Goal: Task Accomplishment & Management: Manage account settings

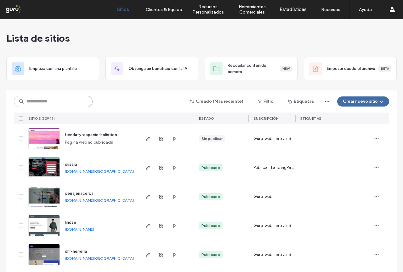
click at [44, 101] on input at bounding box center [53, 101] width 79 height 11
paste input "**********"
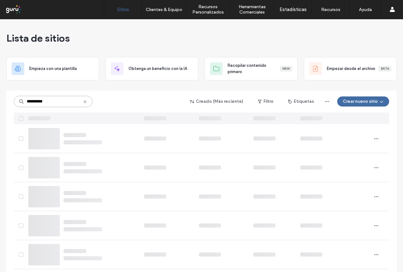
type input "**********"
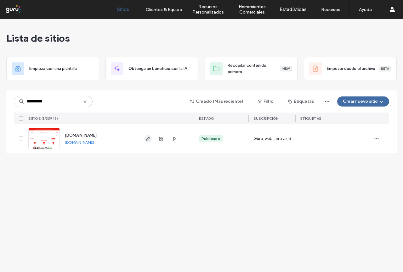
click at [148, 137] on icon "button" at bounding box center [147, 138] width 5 height 5
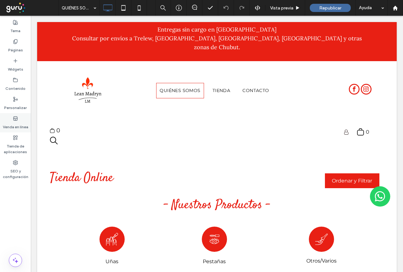
click at [16, 122] on label "Venda en línea" at bounding box center [15, 125] width 25 height 9
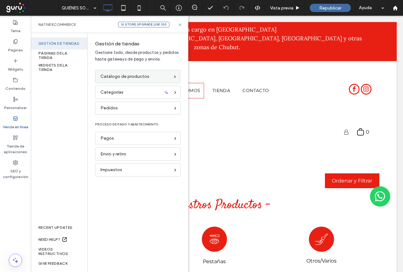
click at [141, 77] on span "Catálogo de productos" at bounding box center [124, 76] width 49 height 7
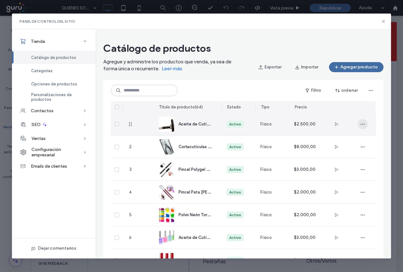
click at [363, 124] on icon "button" at bounding box center [362, 124] width 5 height 5
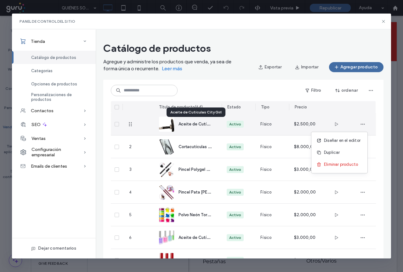
click at [195, 124] on span "Aceite de Cutículas City Girl" at bounding box center [205, 124] width 55 height 6
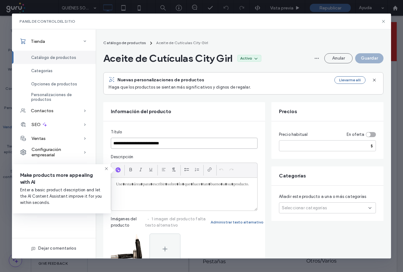
drag, startPoint x: 114, startPoint y: 143, endPoint x: 190, endPoint y: 143, distance: 76.2
click at [190, 143] on input "**********" at bounding box center [184, 143] width 146 height 11
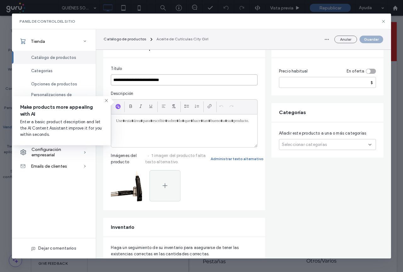
scroll to position [63, 0]
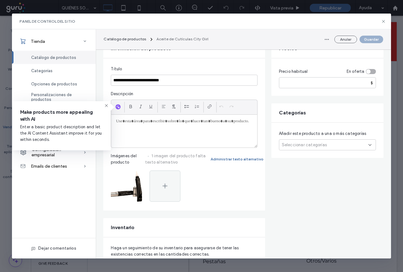
click at [125, 127] on div at bounding box center [184, 131] width 146 height 33
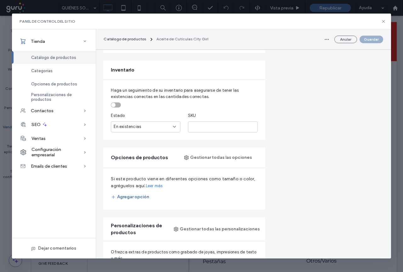
scroll to position [252, 0]
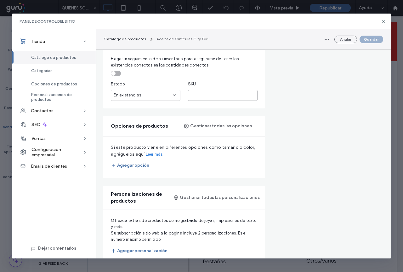
click at [199, 97] on input "text" at bounding box center [223, 95] width 70 height 11
click at [213, 67] on span "Haga un seguimiento de su inventario para asegurarse de tener las existencias c…" at bounding box center [184, 62] width 146 height 13
click at [144, 167] on button "Agregar opción" at bounding box center [130, 165] width 38 height 10
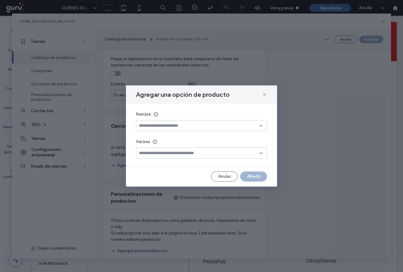
click at [262, 126] on icon at bounding box center [260, 125] width 5 height 5
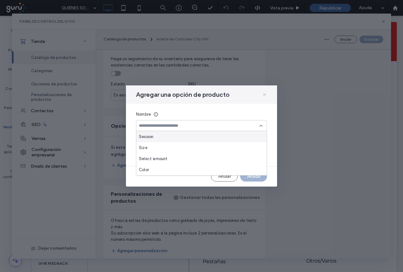
click at [265, 96] on icon at bounding box center [264, 94] width 5 height 5
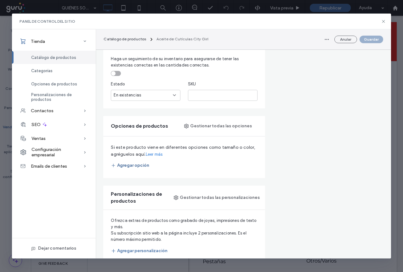
click at [135, 168] on button "Agregar opción" at bounding box center [130, 165] width 38 height 10
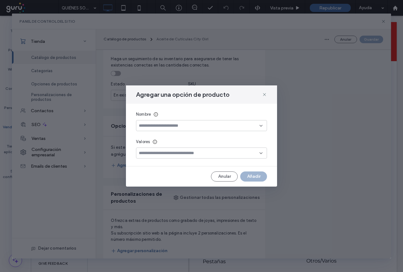
click at [259, 125] on icon at bounding box center [260, 125] width 5 height 5
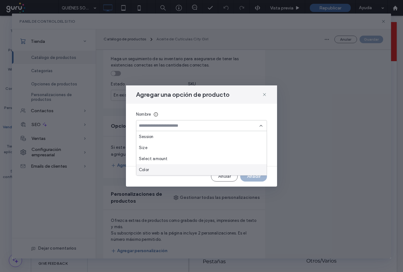
click at [147, 169] on span "Color" at bounding box center [144, 170] width 10 height 6
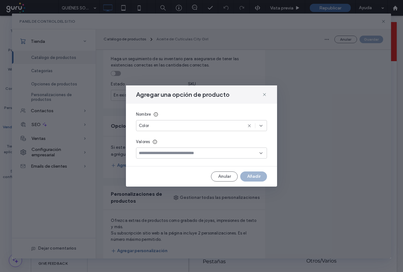
click at [178, 155] on input at bounding box center [199, 152] width 121 height 5
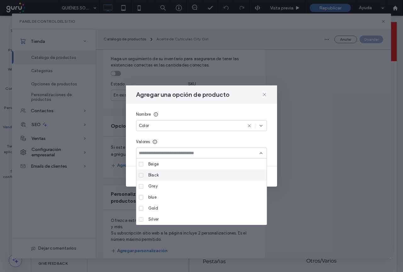
click at [152, 175] on span "Black" at bounding box center [153, 175] width 10 height 6
click at [154, 185] on span "Grey" at bounding box center [152, 186] width 9 height 6
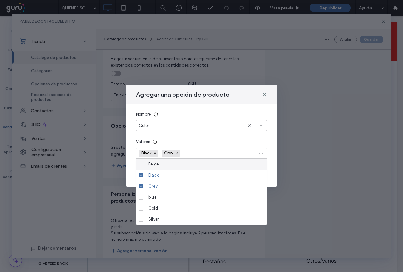
click at [246, 137] on div "Nombre Color Valores Black Grey" at bounding box center [201, 135] width 151 height 62
click at [277, 156] on div "Nombre Color Valores Black Grey" at bounding box center [201, 135] width 151 height 62
click at [157, 219] on span "Silver" at bounding box center [153, 219] width 10 height 6
click at [265, 93] on icon at bounding box center [264, 94] width 5 height 5
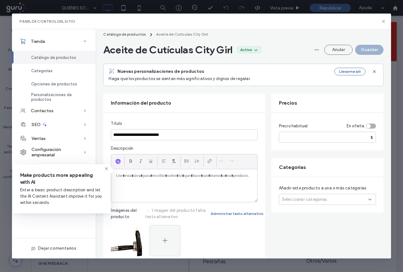
scroll to position [0, 0]
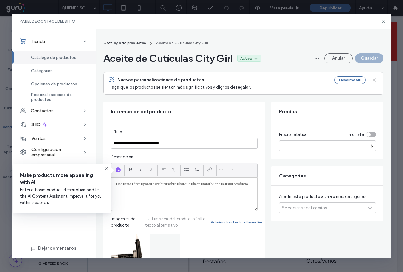
click at [369, 208] on icon at bounding box center [369, 207] width 5 height 5
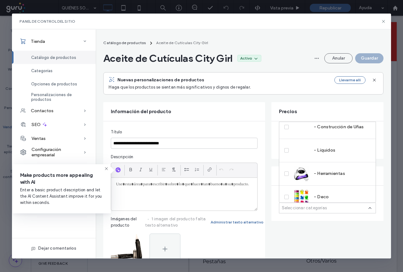
scroll to position [105, 0]
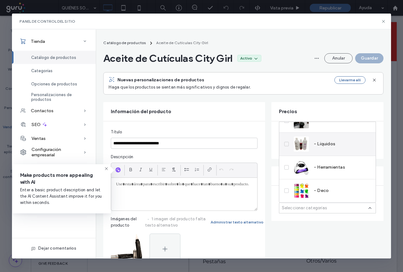
click at [287, 144] on icon at bounding box center [286, 144] width 2 height 2
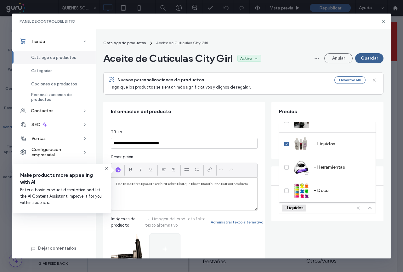
click at [367, 59] on button "Guardar" at bounding box center [369, 58] width 28 height 10
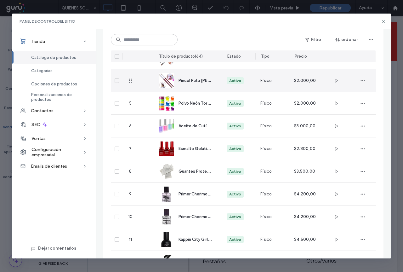
scroll to position [0, 0]
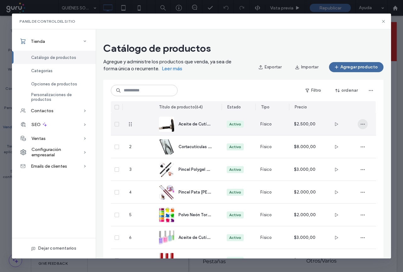
click at [363, 123] on icon "button" at bounding box center [362, 124] width 5 height 5
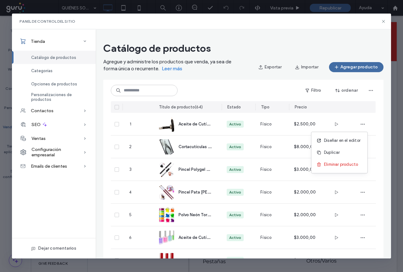
click at [360, 109] on div at bounding box center [362, 107] width 26 height 12
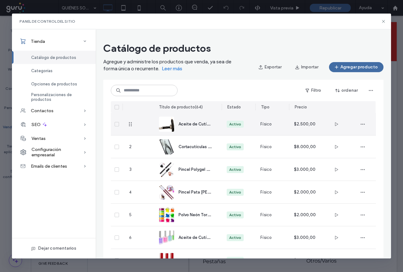
click at [117, 123] on icon at bounding box center [117, 124] width 3 height 2
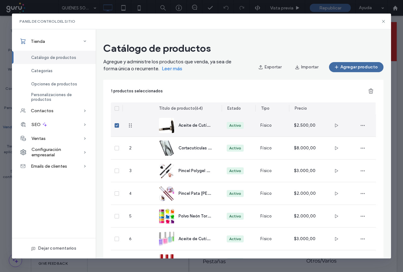
click at [117, 123] on span at bounding box center [117, 125] width 4 height 4
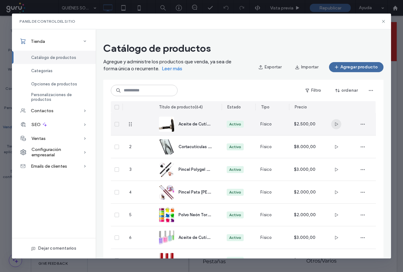
click at [336, 125] on use "button" at bounding box center [336, 124] width 3 height 4
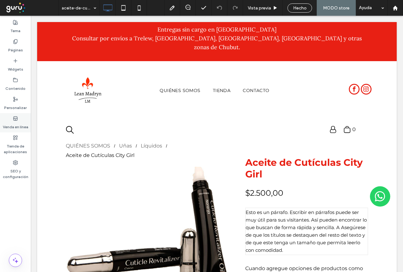
click at [19, 126] on label "Venda en línea" at bounding box center [15, 125] width 25 height 9
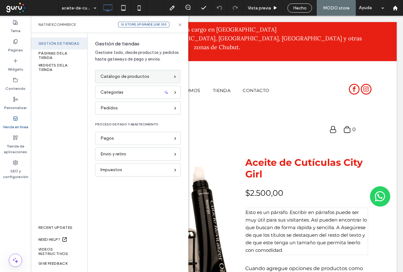
click at [130, 77] on span "Catálogo de productos" at bounding box center [124, 76] width 49 height 7
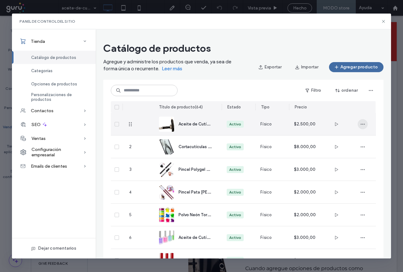
click at [363, 123] on icon "button" at bounding box center [362, 124] width 5 height 5
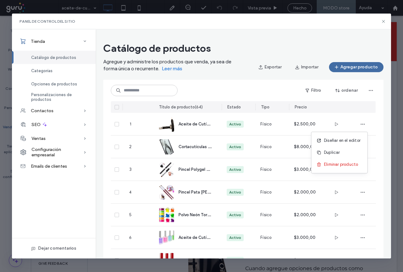
click at [358, 67] on button "Agregar producto" at bounding box center [356, 67] width 54 height 10
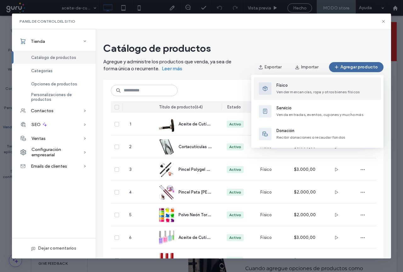
click at [287, 90] on span "Vender mercancías, ropa y otros bienes físicos" at bounding box center [317, 91] width 83 height 5
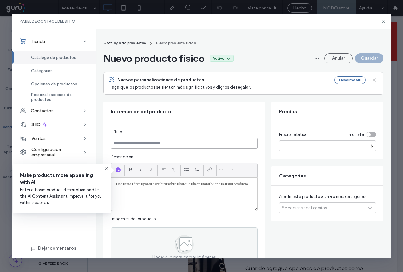
click at [127, 142] on input at bounding box center [184, 143] width 146 height 11
drag, startPoint x: 118, startPoint y: 143, endPoint x: 212, endPoint y: 140, distance: 94.2
click at [212, 140] on input at bounding box center [184, 143] width 146 height 11
click at [120, 190] on div at bounding box center [184, 194] width 146 height 33
click at [137, 42] on span "Catálogo de productos" at bounding box center [124, 42] width 42 height 5
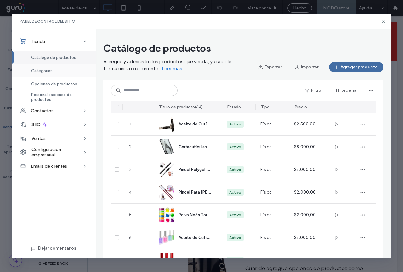
click at [46, 71] on span "Categorías" at bounding box center [41, 70] width 21 height 5
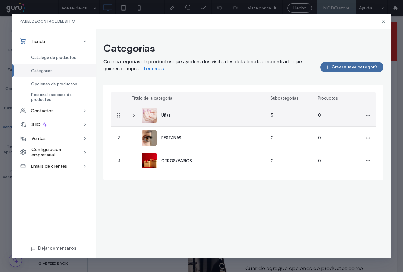
click at [168, 116] on span "Uñas" at bounding box center [165, 115] width 9 height 5
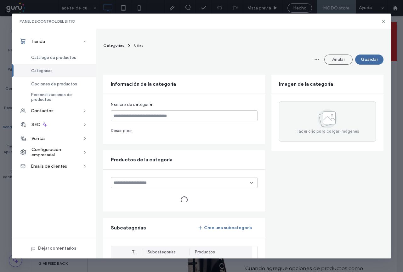
type input "****"
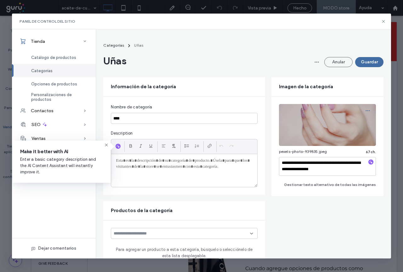
click at [365, 110] on icon "button" at bounding box center [367, 110] width 5 height 5
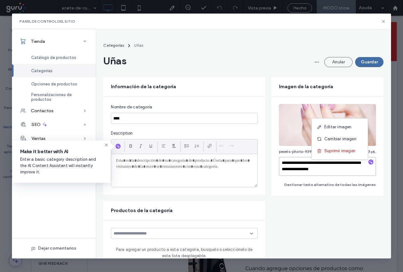
click at [289, 169] on textarea "**********" at bounding box center [327, 166] width 97 height 19
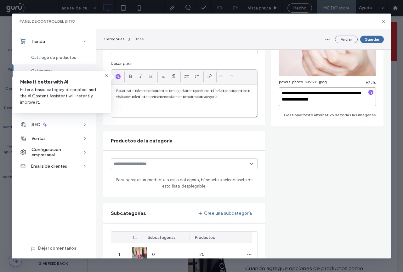
scroll to position [94, 0]
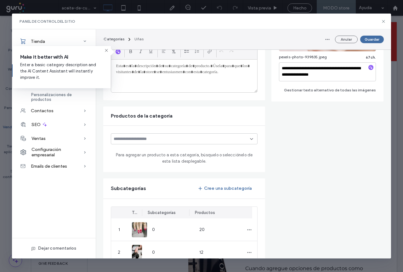
click at [250, 139] on div at bounding box center [184, 138] width 146 height 11
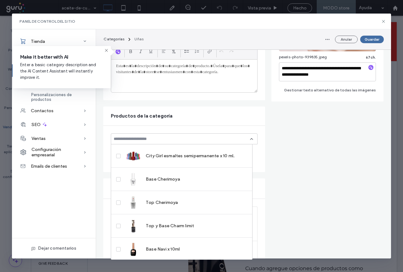
click at [300, 186] on form "**********" at bounding box center [243, 203] width 280 height 441
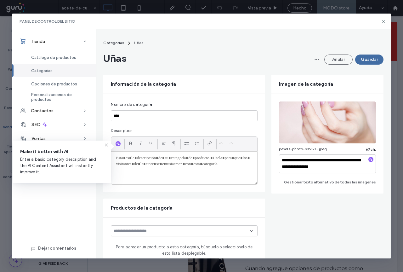
scroll to position [0, 0]
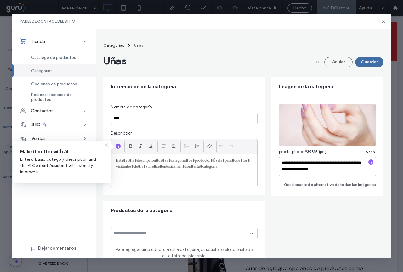
click at [117, 44] on span "Categorías" at bounding box center [113, 45] width 21 height 5
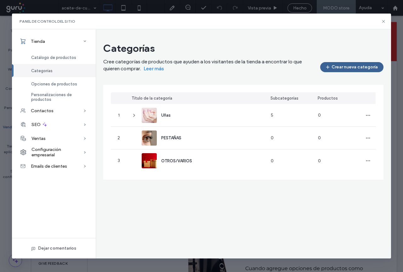
click at [347, 67] on button "Crear nueva categoría" at bounding box center [351, 67] width 63 height 10
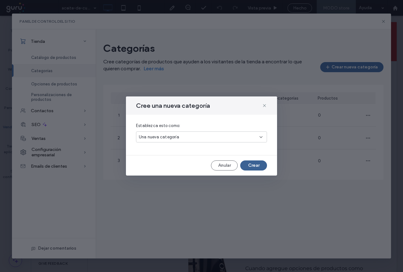
click at [255, 166] on button "Crear" at bounding box center [253, 165] width 27 height 10
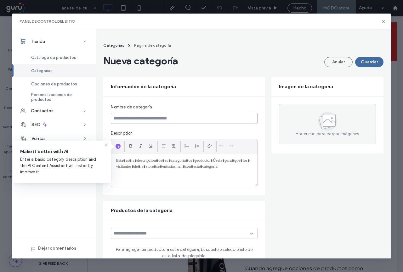
click at [128, 119] on input at bounding box center [184, 118] width 146 height 11
click at [385, 18] on div "Panel de control del sitio" at bounding box center [201, 22] width 379 height 16
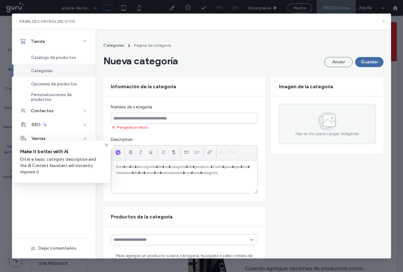
click at [385, 20] on icon at bounding box center [383, 21] width 5 height 5
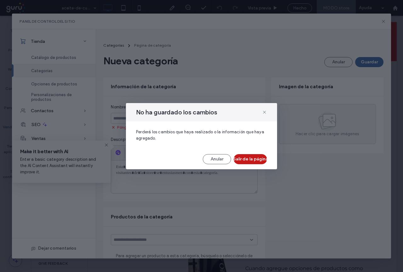
click at [247, 160] on button "Salir de la página" at bounding box center [250, 159] width 33 height 10
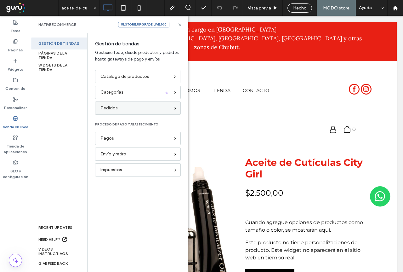
click at [109, 109] on span "Pedidos" at bounding box center [108, 108] width 17 height 7
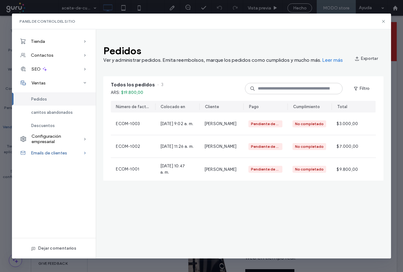
click at [54, 151] on span "Emails de clientes" at bounding box center [49, 152] width 36 height 5
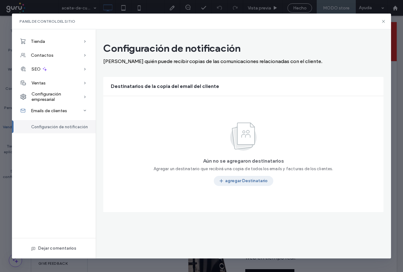
click at [241, 183] on button "agregar Destinatario" at bounding box center [243, 181] width 59 height 10
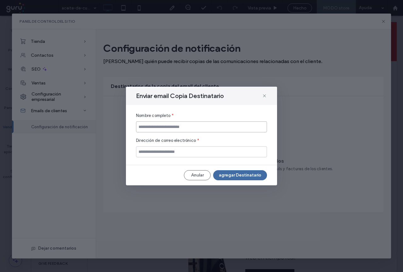
click at [158, 128] on input at bounding box center [201, 126] width 131 height 11
type input "******"
click at [149, 150] on input "email" at bounding box center [201, 151] width 131 height 11
drag, startPoint x: 198, startPoint y: 153, endPoint x: 141, endPoint y: 153, distance: 57.3
click at [141, 153] on input "**********" at bounding box center [201, 151] width 131 height 11
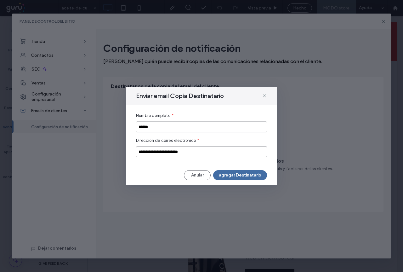
click at [144, 151] on input "**********" at bounding box center [201, 151] width 131 height 11
click at [139, 153] on input "**********" at bounding box center [201, 151] width 131 height 11
drag, startPoint x: 139, startPoint y: 152, endPoint x: 205, endPoint y: 150, distance: 65.9
click at [205, 150] on input "**********" at bounding box center [201, 151] width 131 height 11
type input "**********"
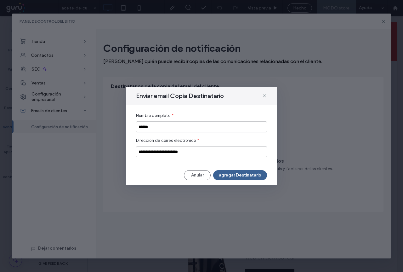
click at [233, 176] on button "agregar Destinatario" at bounding box center [240, 175] width 54 height 10
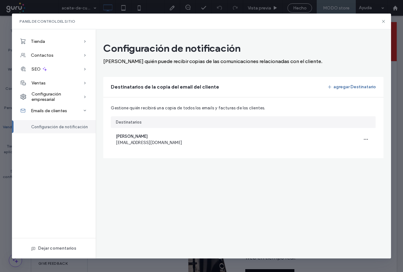
click at [50, 127] on span "Configuración de notificación" at bounding box center [59, 126] width 57 height 5
click at [382, 21] on icon at bounding box center [383, 21] width 5 height 5
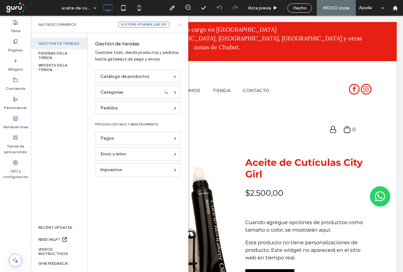
click at [180, 25] on use at bounding box center [179, 24] width 3 height 3
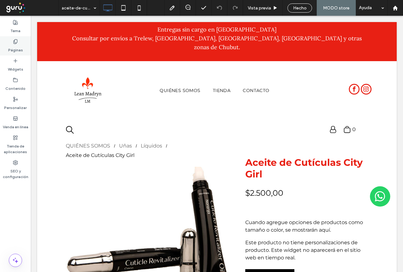
click at [18, 49] on label "Páginas" at bounding box center [15, 48] width 15 height 9
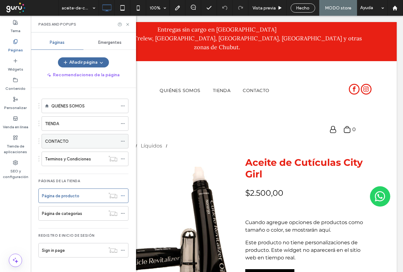
click at [56, 142] on label "CONTACTO" at bounding box center [57, 141] width 24 height 11
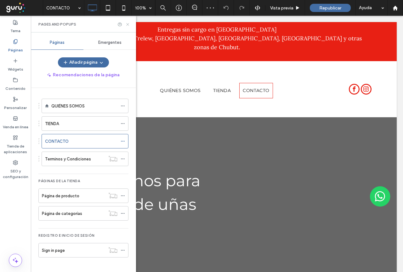
drag, startPoint x: 127, startPoint y: 24, endPoint x: 103, endPoint y: 8, distance: 28.9
click at [127, 24] on use at bounding box center [127, 24] width 3 height 3
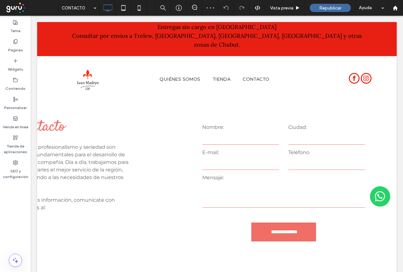
scroll to position [220, 0]
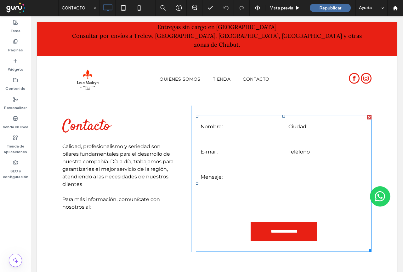
scroll to position [220, 0]
click at [287, 190] on textarea at bounding box center [284, 194] width 166 height 25
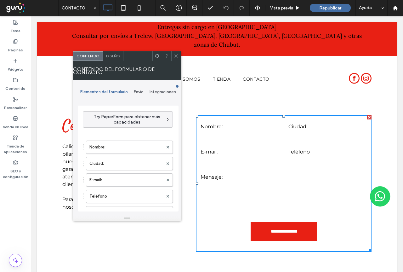
click at [137, 91] on span "Envío" at bounding box center [139, 91] width 10 height 5
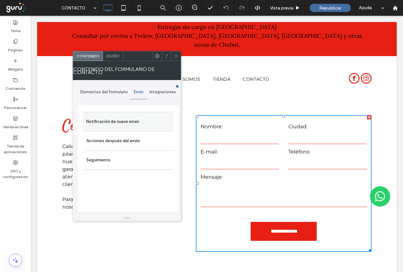
click at [112, 123] on label "Notificación de nuevo envío" at bounding box center [128, 121] width 84 height 13
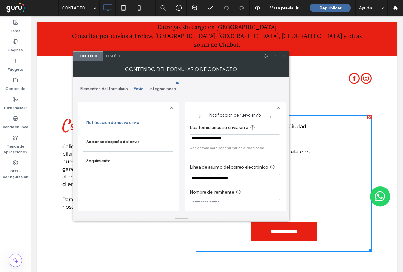
click at [284, 56] on icon at bounding box center [284, 56] width 5 height 5
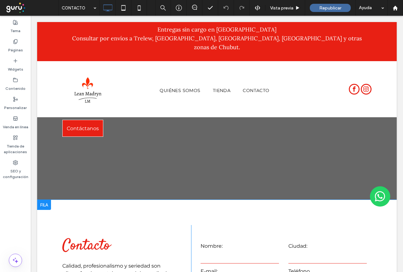
scroll to position [0, 0]
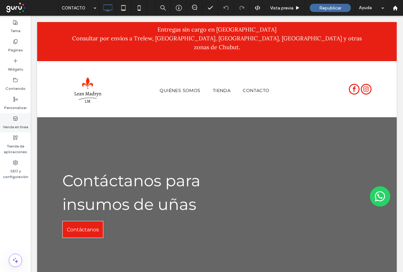
click at [17, 122] on label "Venda en línea" at bounding box center [15, 125] width 25 height 9
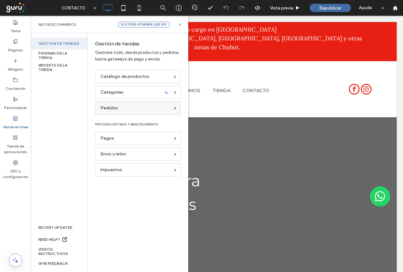
click at [116, 109] on span "Pedidos" at bounding box center [108, 108] width 17 height 7
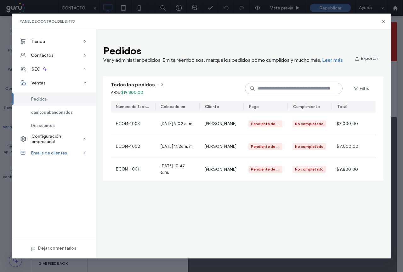
click at [49, 152] on span "Emails de clientes" at bounding box center [49, 152] width 36 height 5
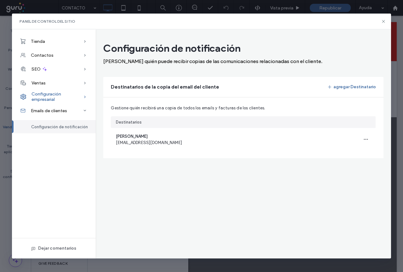
click at [42, 97] on span "Configuración empresarial" at bounding box center [57, 96] width 52 height 11
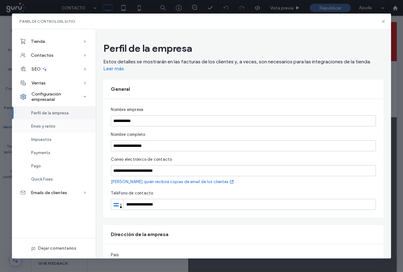
click at [39, 126] on span "Envío y retiro" at bounding box center [43, 126] width 24 height 5
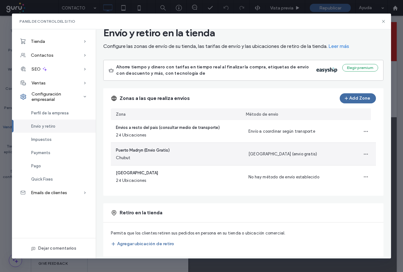
scroll to position [24, 0]
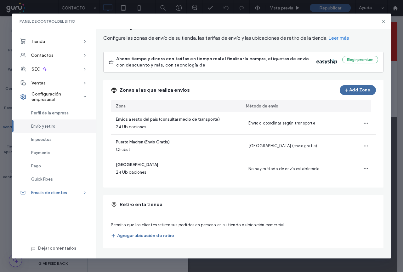
click at [43, 192] on span "Emails de clientes" at bounding box center [49, 192] width 36 height 5
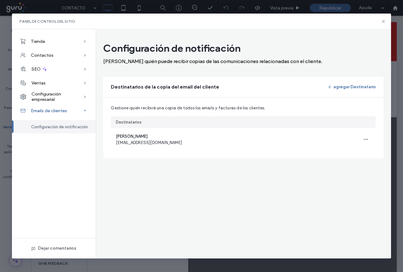
scroll to position [0, 0]
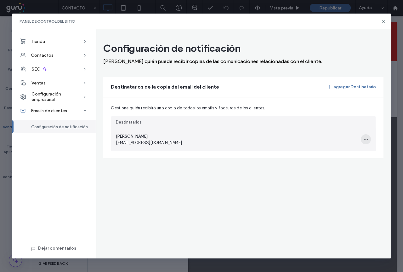
click at [365, 139] on icon "button" at bounding box center [365, 139] width 5 height 5
click at [252, 147] on div "Corina corina_franco@hotmail.com" at bounding box center [233, 139] width 245 height 23
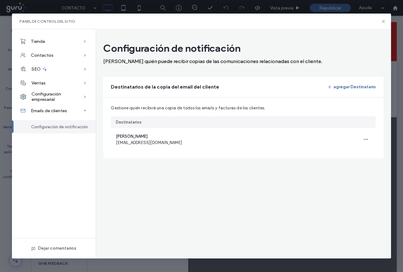
click at [346, 88] on button "agregar Destinatario" at bounding box center [351, 87] width 49 height 10
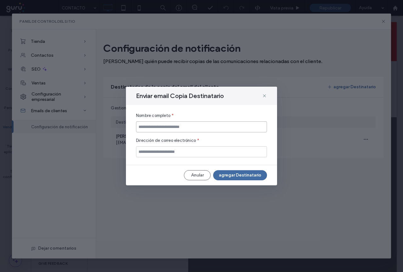
click at [148, 128] on input at bounding box center [201, 126] width 131 height 11
click at [146, 155] on input "email" at bounding box center [201, 151] width 131 height 11
click at [150, 126] on input at bounding box center [201, 126] width 131 height 11
type input "**********"
click at [148, 152] on input "email" at bounding box center [201, 151] width 131 height 11
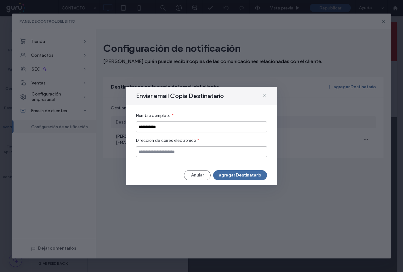
paste input "**********"
type input "**********"
drag, startPoint x: 190, startPoint y: 153, endPoint x: 115, endPoint y: 155, distance: 74.6
click at [115, 155] on div "**********" at bounding box center [201, 136] width 403 height 272
click at [196, 150] on input "**********" at bounding box center [201, 151] width 131 height 11
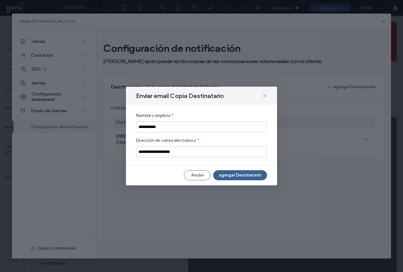
click at [235, 174] on button "agregar Destinatario" at bounding box center [240, 175] width 54 height 10
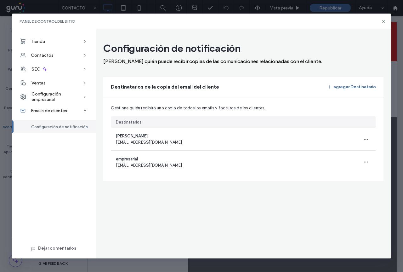
click at [352, 88] on button "agregar Destinatario" at bounding box center [351, 87] width 49 height 10
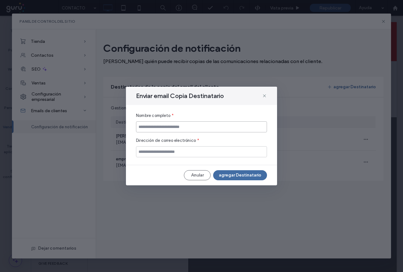
click at [150, 126] on input at bounding box center [201, 126] width 131 height 11
type input "**********"
click at [158, 155] on input "email" at bounding box center [201, 151] width 131 height 11
type input "*"
paste input "**********"
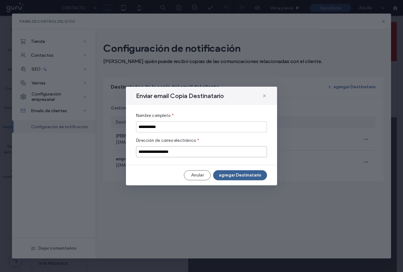
type input "**********"
click at [239, 176] on button "agregar Destinatario" at bounding box center [240, 175] width 54 height 10
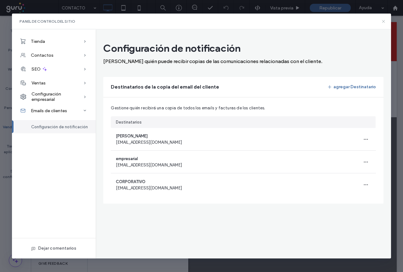
click at [384, 22] on use at bounding box center [383, 21] width 3 height 3
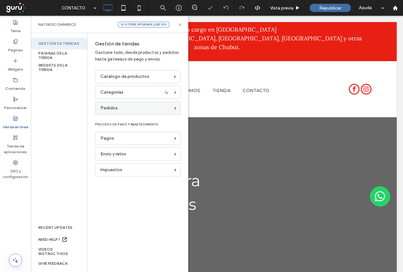
click at [105, 110] on span "Pedidos" at bounding box center [108, 108] width 17 height 7
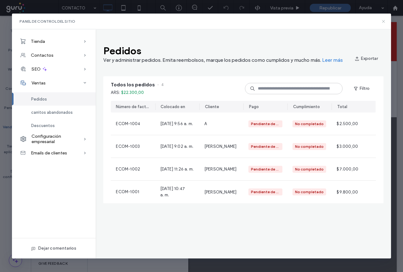
click at [386, 21] on icon at bounding box center [383, 21] width 5 height 5
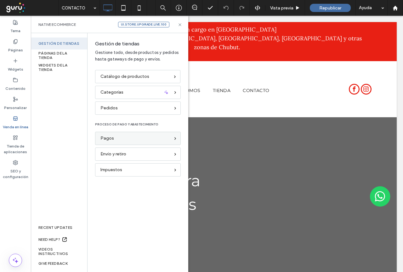
click at [106, 138] on span "Pagos" at bounding box center [107, 138] width 14 height 7
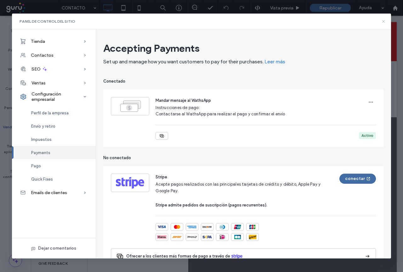
click at [383, 20] on icon at bounding box center [383, 21] width 5 height 5
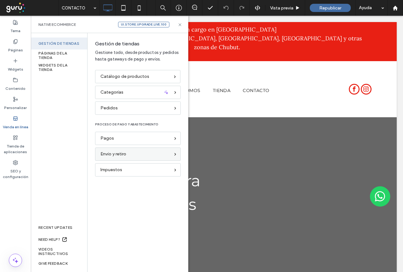
click at [107, 153] on span "Envío y retiro" at bounding box center [113, 153] width 26 height 7
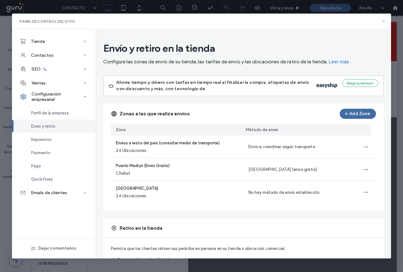
click at [384, 21] on icon at bounding box center [383, 21] width 5 height 5
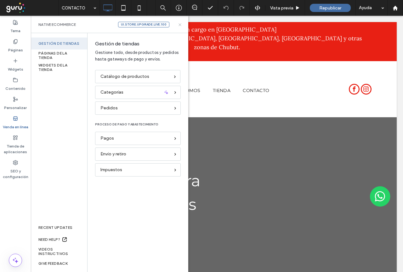
click at [181, 25] on icon at bounding box center [180, 24] width 5 height 5
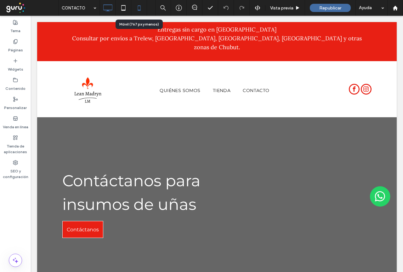
click at [140, 10] on use at bounding box center [139, 7] width 3 height 5
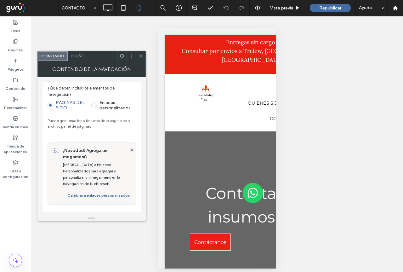
click at [139, 54] on icon at bounding box center [141, 56] width 5 height 5
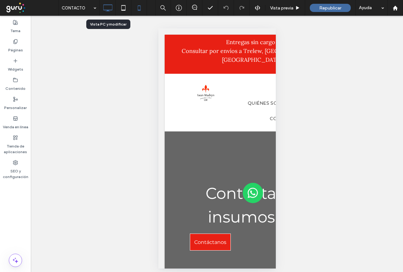
click at [106, 7] on icon at bounding box center [107, 8] width 13 height 13
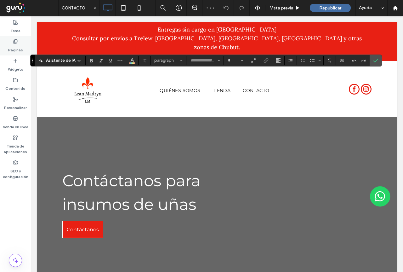
type input "****"
type input "**"
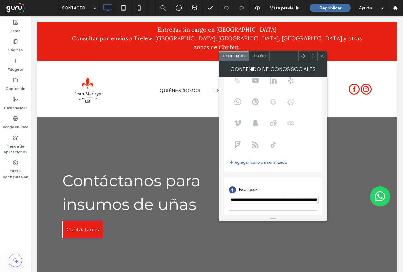
scroll to position [76, 0]
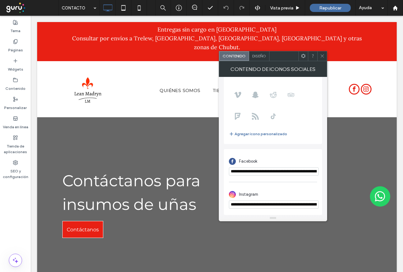
click at [324, 54] on icon at bounding box center [322, 56] width 5 height 5
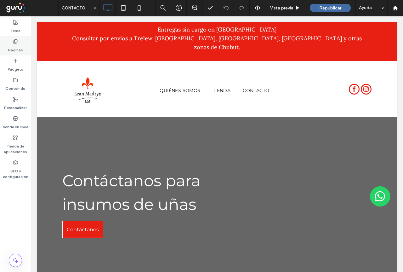
click at [14, 44] on label "Páginas" at bounding box center [15, 48] width 15 height 9
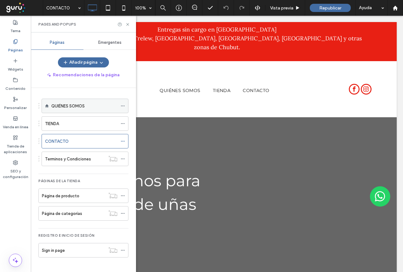
click at [65, 105] on label "QUIÉNES SOMOS" at bounding box center [67, 105] width 33 height 11
click at [127, 25] on icon at bounding box center [127, 24] width 5 height 5
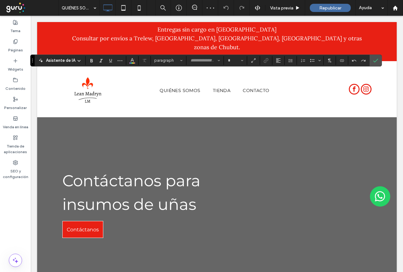
type input "****"
type input "**"
click at [125, 6] on icon at bounding box center [123, 8] width 13 height 13
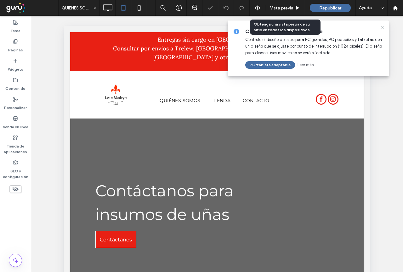
click at [383, 28] on use at bounding box center [382, 27] width 3 height 3
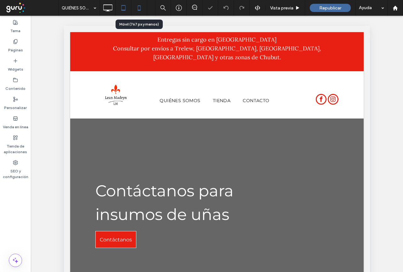
click at [138, 7] on icon at bounding box center [139, 8] width 13 height 13
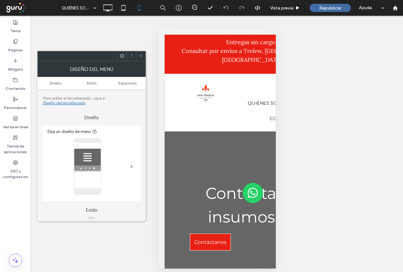
click at [141, 56] on use at bounding box center [140, 55] width 3 height 3
click at [142, 55] on icon at bounding box center [141, 56] width 5 height 5
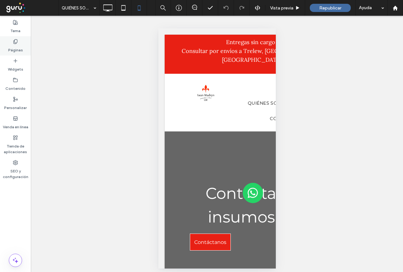
click at [16, 47] on label "Páginas" at bounding box center [15, 48] width 15 height 9
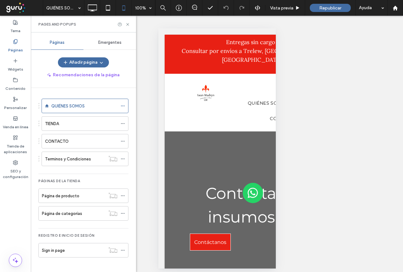
click at [109, 43] on span "Emergentes" at bounding box center [109, 42] width 23 height 5
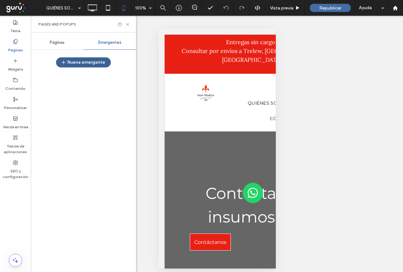
click at [88, 63] on button "Nueva emergente" at bounding box center [83, 62] width 55 height 10
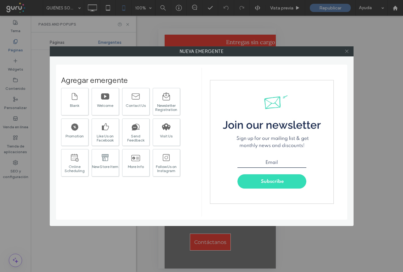
click at [346, 49] on icon at bounding box center [346, 51] width 5 height 5
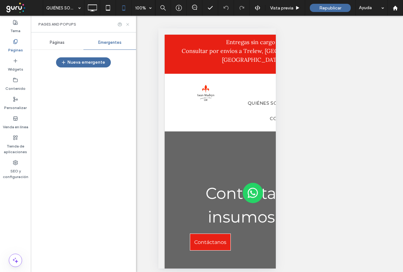
click at [128, 25] on icon at bounding box center [127, 24] width 5 height 5
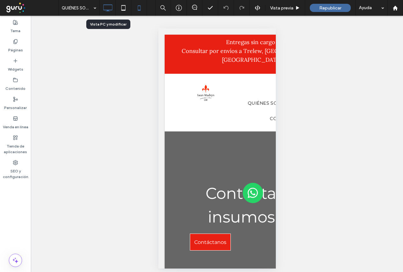
click at [107, 9] on icon at bounding box center [107, 8] width 13 height 13
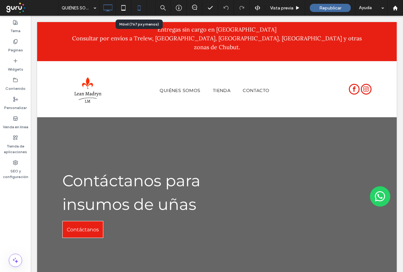
click at [139, 6] on icon at bounding box center [139, 8] width 13 height 13
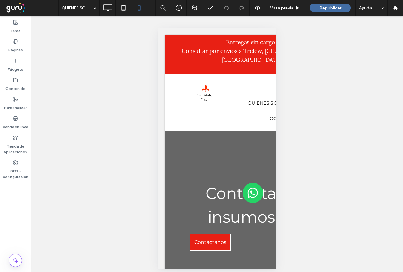
click at [305, 106] on div "Hacer visible? Sí Hacer visible? Sí Hacer visible? Sí Zichtbaar maken? Ja Hacer…" at bounding box center [217, 146] width 372 height 260
click at [106, 7] on icon at bounding box center [107, 8] width 13 height 13
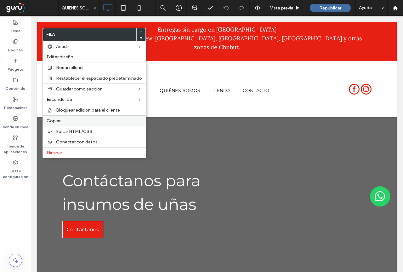
click at [77, 119] on label "Copiar" at bounding box center [94, 120] width 95 height 5
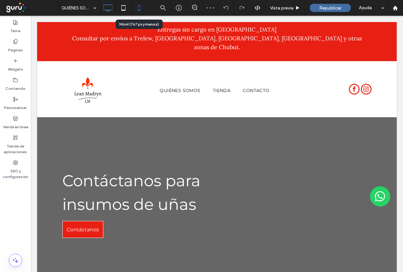
click at [137, 12] on icon at bounding box center [139, 8] width 13 height 13
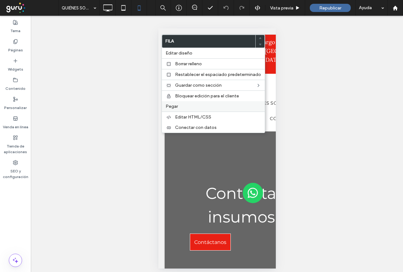
click at [181, 106] on label "Pegar" at bounding box center [213, 106] width 95 height 5
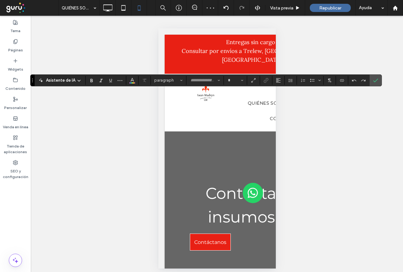
type input "****"
type input "**"
type input "**********"
type input "**"
click at [374, 81] on icon "Confirmar" at bounding box center [375, 80] width 5 height 5
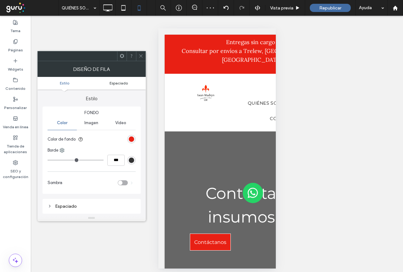
drag, startPoint x: 122, startPoint y: 88, endPoint x: 121, endPoint y: 82, distance: 5.7
click at [121, 85] on ul "Estilo Espaciado" at bounding box center [91, 83] width 108 height 13
click at [121, 82] on span "Espaciado" at bounding box center [119, 83] width 18 height 5
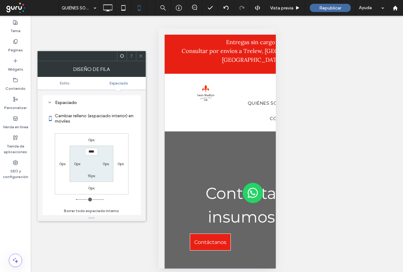
scroll to position [104, 0]
type input "***"
click at [94, 178] on section "*** 0px 15px 0px" at bounding box center [92, 163] width 44 height 36
click at [91, 178] on div "15px" at bounding box center [92, 175] width 8 height 6
click at [91, 175] on label "15px" at bounding box center [92, 175] width 8 height 5
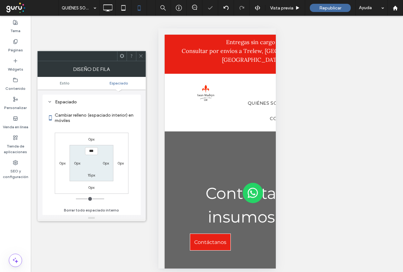
type input "**"
type input "*"
type input "***"
click at [99, 171] on section "0px 0px *** 0px" at bounding box center [92, 163] width 44 height 36
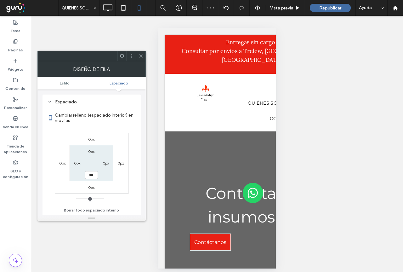
click at [143, 56] on div at bounding box center [140, 55] width 9 height 9
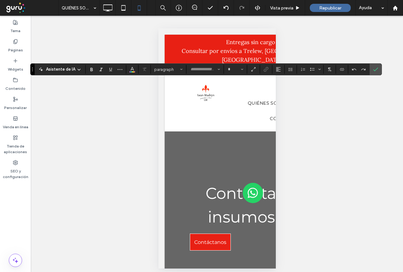
type input "****"
type input "**"
click at [290, 70] on icon "Altura de la línea" at bounding box center [290, 69] width 5 height 5
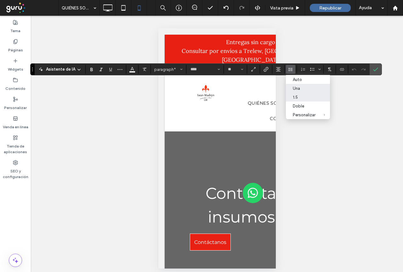
click at [297, 89] on div "Una" at bounding box center [304, 88] width 23 height 5
click at [290, 68] on icon "Altura de la línea" at bounding box center [290, 69] width 5 height 5
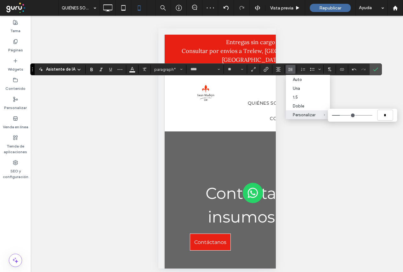
type input "***"
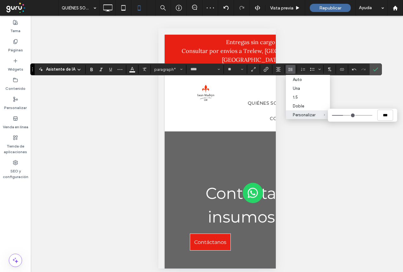
click at [344, 116] on input "Personalizar ***" at bounding box center [352, 115] width 40 height 1
click at [234, 66] on button "**" at bounding box center [235, 69] width 20 height 9
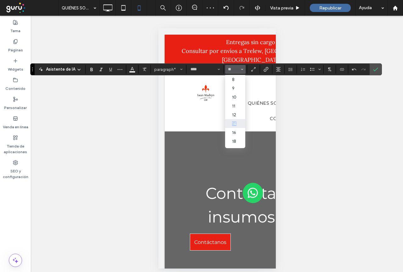
click at [237, 123] on section "8 9 10 11 12 14 16 18 24 30 32 36 48 60 72 96" at bounding box center [235, 111] width 20 height 73
click at [234, 116] on label "12" at bounding box center [235, 114] width 20 height 9
type input "**"
click at [231, 70] on input "**" at bounding box center [233, 69] width 12 height 5
type input "**"
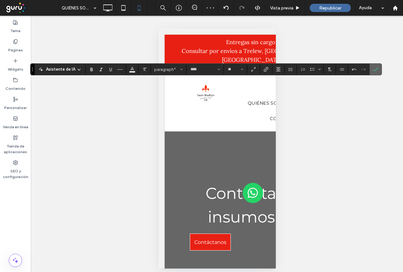
click at [376, 73] on span "Confirmar" at bounding box center [375, 69] width 5 height 11
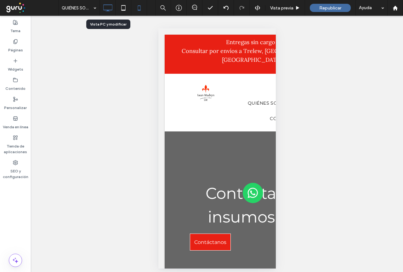
click at [108, 9] on icon at bounding box center [107, 8] width 13 height 13
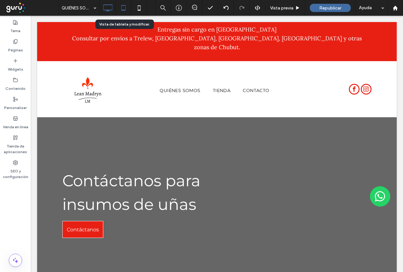
click at [124, 8] on icon at bounding box center [123, 8] width 13 height 13
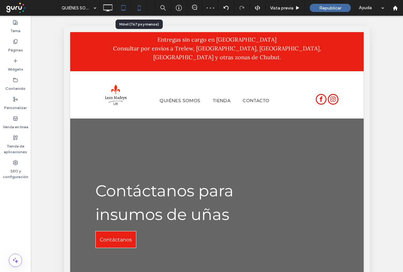
click at [136, 8] on icon at bounding box center [139, 8] width 13 height 13
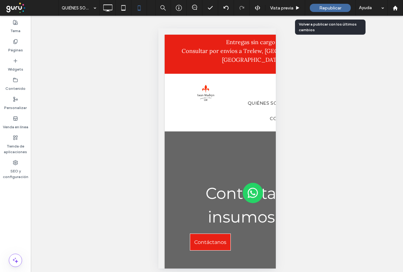
click at [329, 9] on span "Republicar" at bounding box center [330, 7] width 22 height 5
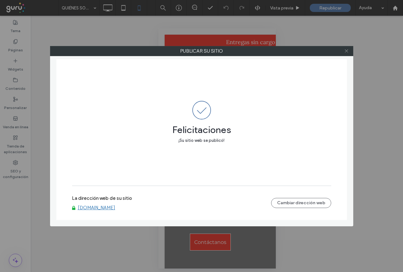
click at [347, 52] on icon at bounding box center [346, 50] width 5 height 5
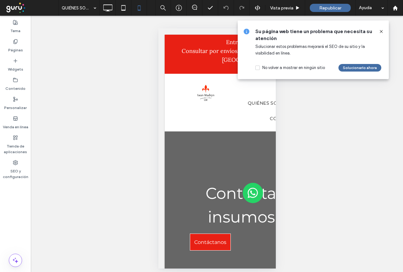
click at [382, 30] on icon at bounding box center [381, 31] width 5 height 5
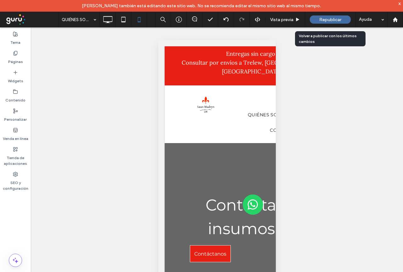
click at [337, 19] on span "Republicar" at bounding box center [330, 19] width 22 height 5
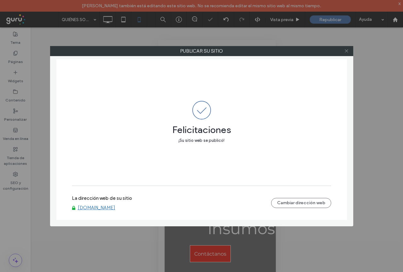
click at [346, 50] on icon at bounding box center [346, 50] width 5 height 5
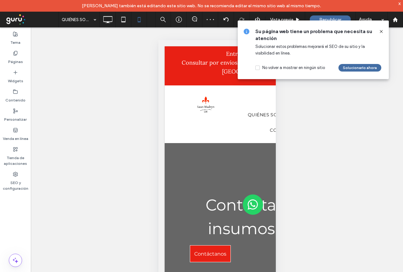
click at [399, 2] on div "x" at bounding box center [399, 3] width 3 height 5
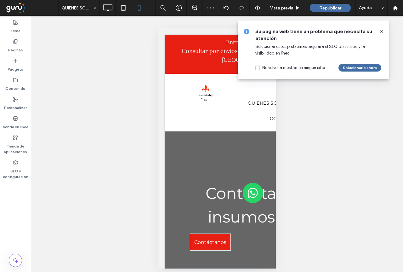
click at [381, 30] on icon at bounding box center [381, 31] width 5 height 5
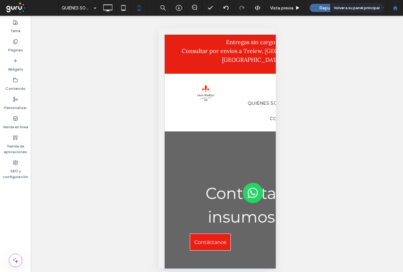
click at [394, 8] on use at bounding box center [395, 7] width 5 height 5
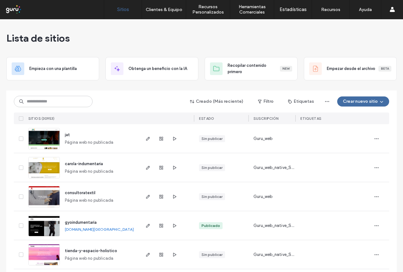
click at [57, 95] on div "Creado (Más reciente) Filtro Etiquetas Crear nuevo sitio SITIOS (30953) ESTADO …" at bounding box center [201, 107] width 375 height 34
click at [58, 99] on input at bounding box center [53, 101] width 79 height 11
paste input "**********"
type input "**********"
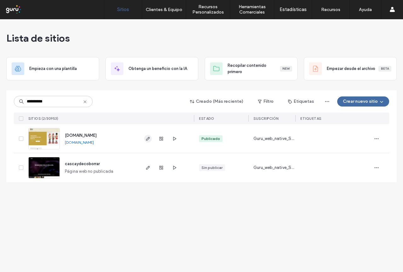
click at [147, 138] on icon "button" at bounding box center [147, 138] width 5 height 5
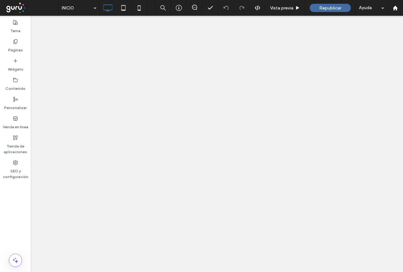
click at [16, 122] on label "Venda en línea" at bounding box center [15, 125] width 25 height 9
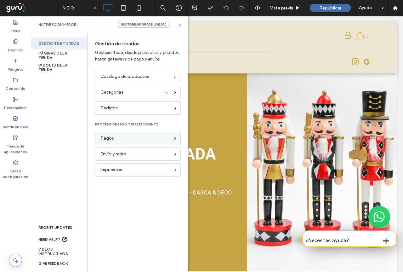
click at [106, 137] on span "Pagos" at bounding box center [107, 138] width 14 height 7
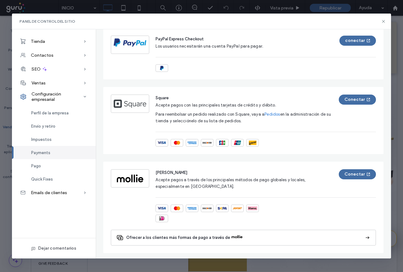
scroll to position [475, 0]
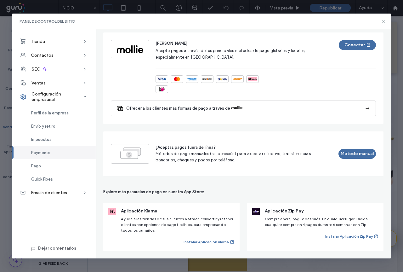
click at [383, 22] on icon at bounding box center [383, 21] width 5 height 5
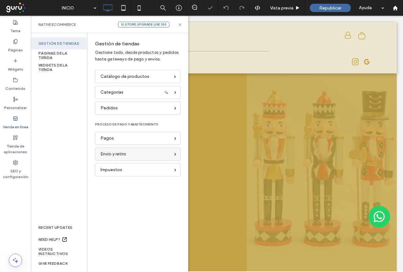
scroll to position [0, 0]
click at [110, 155] on span "Envío y retiro" at bounding box center [113, 153] width 26 height 7
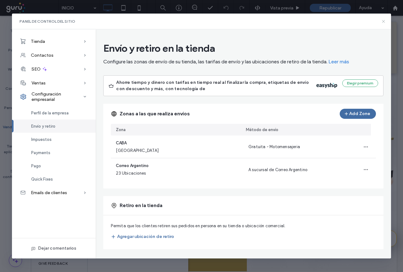
click at [384, 22] on icon at bounding box center [383, 21] width 5 height 5
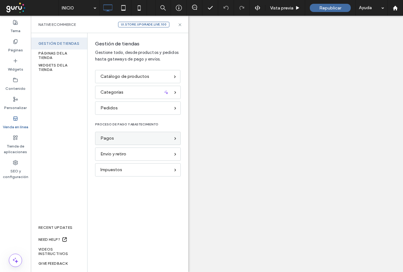
click at [110, 140] on span "Pagos" at bounding box center [107, 138] width 14 height 7
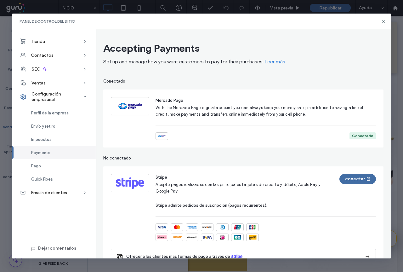
click at [355, 136] on div "Conectado" at bounding box center [362, 136] width 21 height 6
click at [131, 105] on img at bounding box center [130, 106] width 33 height 13
click at [169, 100] on span "Mercado Pago" at bounding box center [170, 100] width 28 height 5
click at [161, 135] on img at bounding box center [161, 136] width 9 height 4
click at [312, 108] on span "With the Mercado Pago digital account you can always keep your money safe, in a…" at bounding box center [260, 110] width 208 height 11
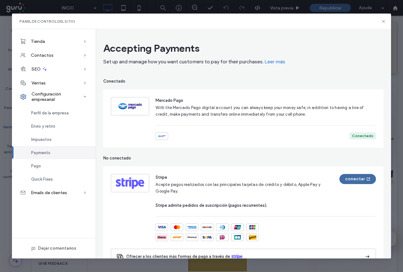
click at [361, 135] on div "Conectado" at bounding box center [362, 136] width 21 height 6
click at [355, 136] on div "Conectado" at bounding box center [362, 136] width 21 height 6
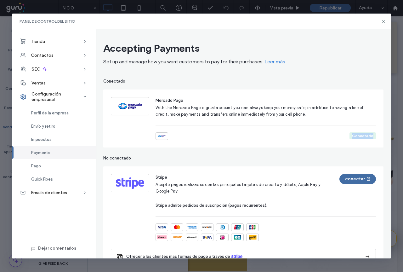
click at [160, 135] on img at bounding box center [161, 136] width 9 height 4
click at [141, 99] on div at bounding box center [130, 106] width 38 height 18
click at [140, 99] on div at bounding box center [130, 106] width 38 height 18
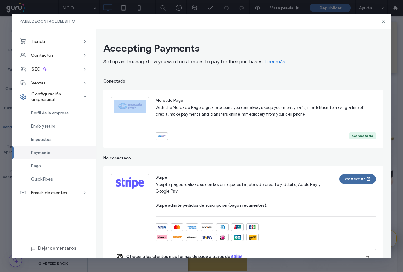
click at [140, 99] on div at bounding box center [130, 106] width 38 height 18
click at [383, 23] on icon at bounding box center [383, 21] width 5 height 5
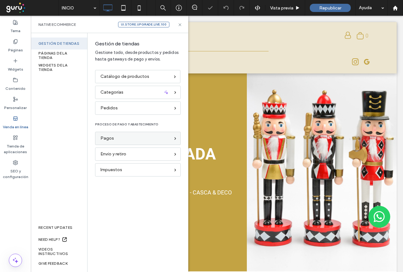
click at [113, 139] on span "Pagos" at bounding box center [107, 138] width 14 height 7
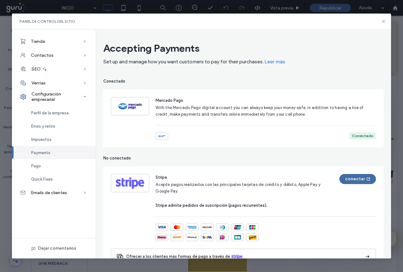
click at [365, 134] on div "Conectado" at bounding box center [362, 136] width 21 height 6
click at [367, 134] on div "Conectado" at bounding box center [362, 136] width 21 height 6
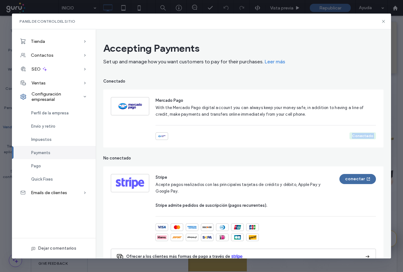
click at [346, 128] on div "Mercado Pago With the Mercado Pago digital account you can always keep your mon…" at bounding box center [266, 118] width 220 height 43
click at [298, 116] on span "With the Mercado Pago digital account you can always keep your money safe, in a…" at bounding box center [260, 110] width 208 height 11
click at [297, 115] on span "With the Mercado Pago digital account you can always keep your money safe, in a…" at bounding box center [260, 110] width 208 height 11
click at [288, 113] on span "With the Mercado Pago digital account you can always keep your money safe, in a…" at bounding box center [260, 110] width 208 height 11
drag, startPoint x: 261, startPoint y: 106, endPoint x: 169, endPoint y: 100, distance: 91.8
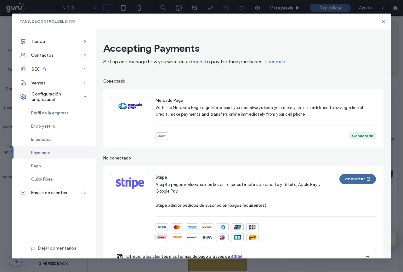
click at [242, 105] on span "With the Mercado Pago digital account you can always keep your money safe, in a…" at bounding box center [260, 110] width 208 height 11
click at [169, 100] on span "Mercado Pago" at bounding box center [170, 100] width 28 height 5
click at [383, 22] on icon at bounding box center [383, 21] width 5 height 5
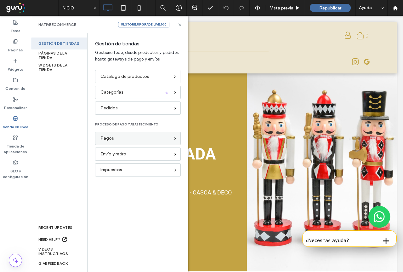
click at [109, 140] on span "Pagos" at bounding box center [107, 138] width 14 height 7
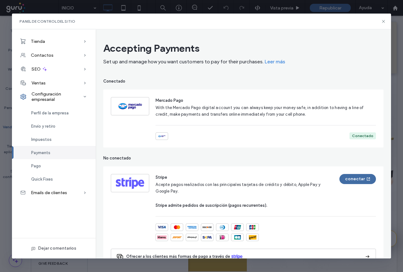
click at [352, 136] on div "Conectado" at bounding box center [362, 136] width 21 height 6
click at [354, 136] on div "Conectado" at bounding box center [362, 136] width 21 height 6
click at [356, 135] on div "Conectado" at bounding box center [362, 136] width 21 height 6
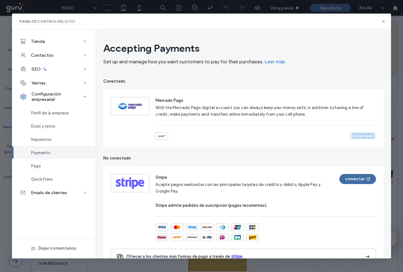
click at [356, 135] on div "Conectado" at bounding box center [362, 136] width 21 height 6
click at [357, 135] on div "Conectado" at bounding box center [362, 136] width 21 height 6
click at [359, 134] on div "Conectado" at bounding box center [362, 136] width 21 height 6
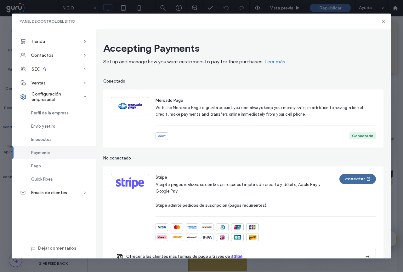
click at [338, 117] on div "With the Mercado Pago digital account you can always keep your money safe, in a…" at bounding box center [262, 110] width 212 height 13
click at [338, 116] on div "With the Mercado Pago digital account you can always keep your money safe, in a…" at bounding box center [262, 110] width 212 height 13
click at [356, 139] on div "Conectado" at bounding box center [362, 135] width 26 height 7
click at [361, 134] on div "Conectado" at bounding box center [362, 136] width 21 height 6
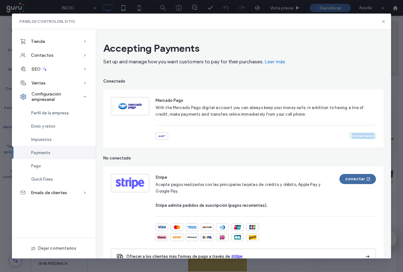
click at [360, 134] on div "Conectado" at bounding box center [362, 136] width 21 height 6
click at [271, 106] on span "With the Mercado Pago digital account you can always keep your money safe, in a…" at bounding box center [260, 110] width 208 height 11
drag, startPoint x: 135, startPoint y: 127, endPoint x: 127, endPoint y: 121, distance: 10.6
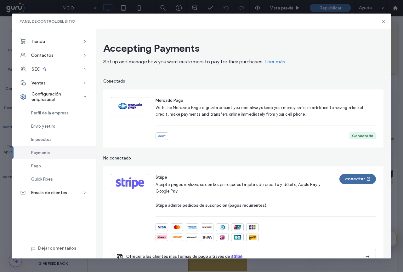
click at [135, 127] on div "Mercado Pago With the Mercado Pago digital account you can always keep your mon…" at bounding box center [243, 118] width 265 height 43
click at [126, 113] on div at bounding box center [130, 106] width 38 height 18
click at [126, 109] on img at bounding box center [130, 106] width 33 height 13
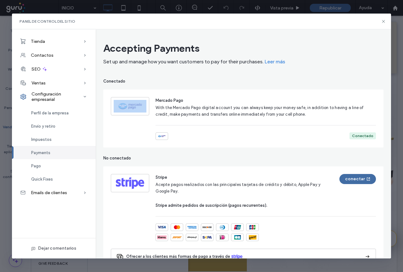
drag, startPoint x: 129, startPoint y: 78, endPoint x: 190, endPoint y: 109, distance: 67.7
click at [157, 136] on div at bounding box center [162, 136] width 13 height 8
click at [254, 123] on div "Mercado Pago With the Mercado Pago digital account you can always keep your mon…" at bounding box center [266, 118] width 220 height 43
drag, startPoint x: 382, startPoint y: 20, endPoint x: 240, endPoint y: 149, distance: 191.9
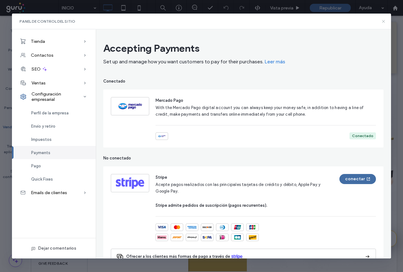
click at [382, 20] on use at bounding box center [383, 21] width 3 height 3
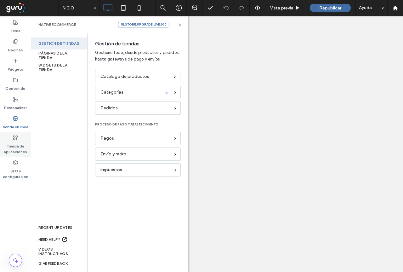
click at [9, 144] on label "Tienda de aplicaciones" at bounding box center [15, 147] width 31 height 14
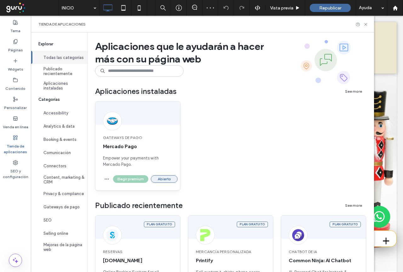
click at [169, 179] on button "Abierto" at bounding box center [164, 179] width 27 height 8
